Goal: Transaction & Acquisition: Subscribe to service/newsletter

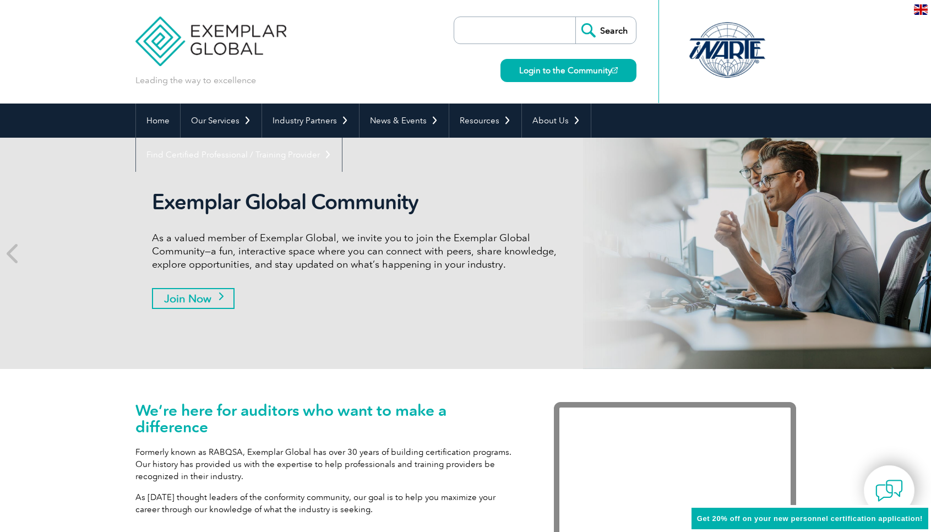
click at [183, 303] on link "Join Now" at bounding box center [193, 298] width 83 height 21
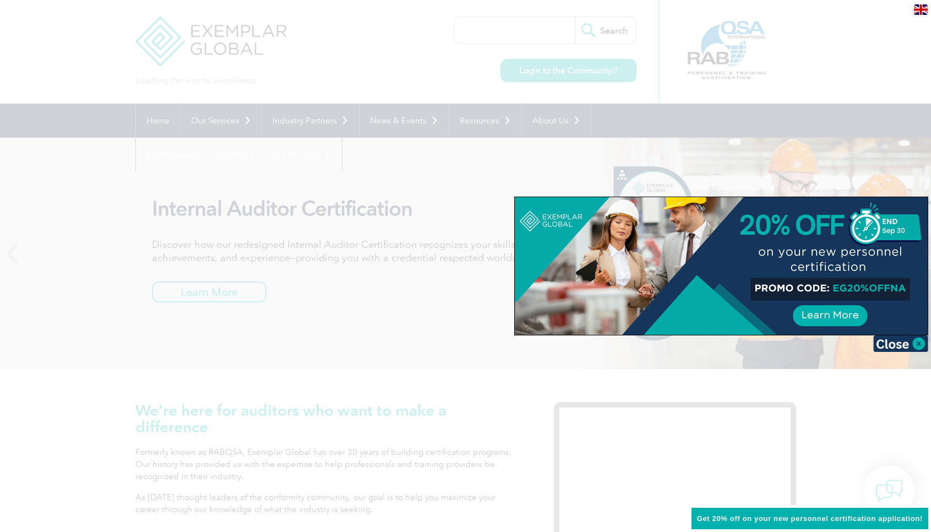
click at [399, 322] on div at bounding box center [465, 266] width 931 height 532
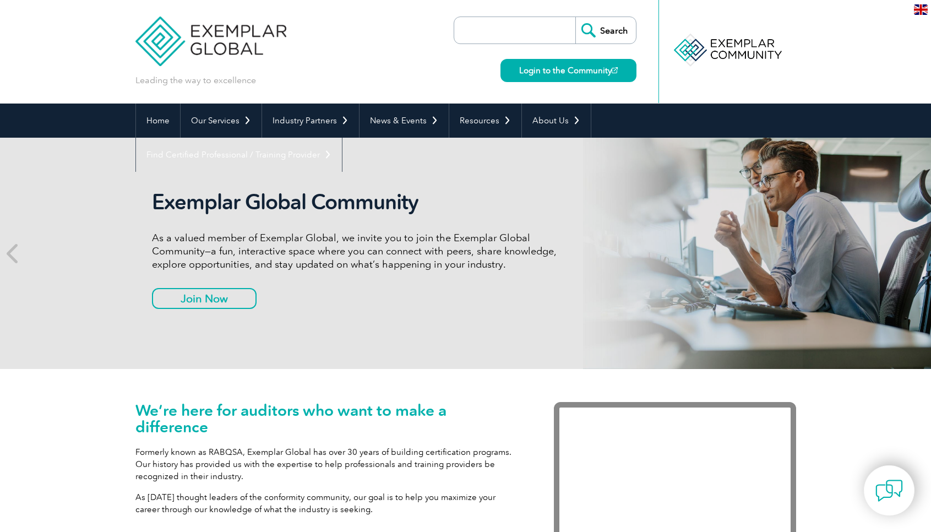
drag, startPoint x: 325, startPoint y: 29, endPoint x: 325, endPoint y: 3, distance: 26.4
click at [325, 29] on div "Leading the way to excellence Search Login to the Community ▼" at bounding box center [465, 52] width 661 height 104
